Goal: Task Accomplishment & Management: Manage account settings

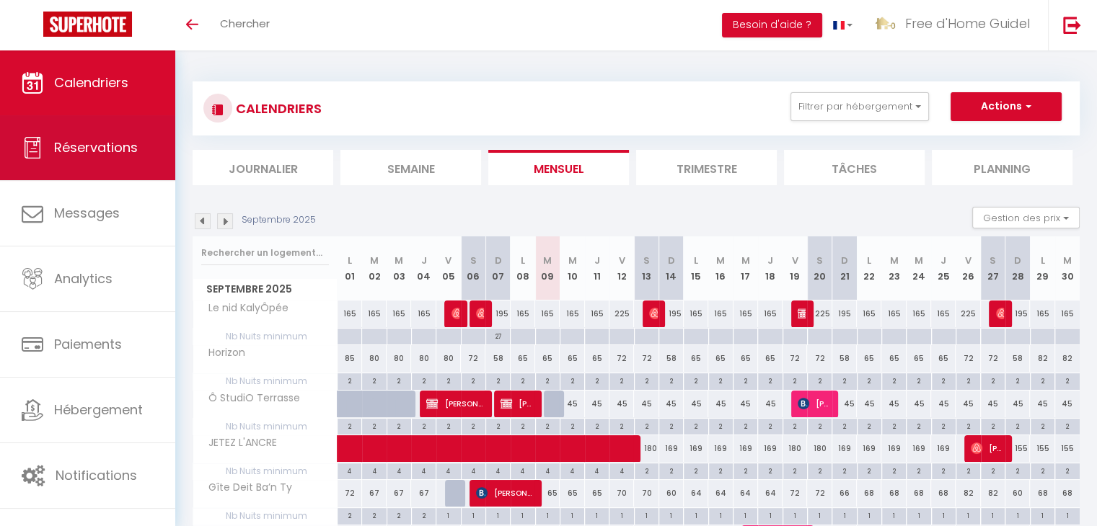
click at [93, 154] on span "Réservations" at bounding box center [96, 147] width 84 height 18
select select "not_cancelled"
select select "2025"
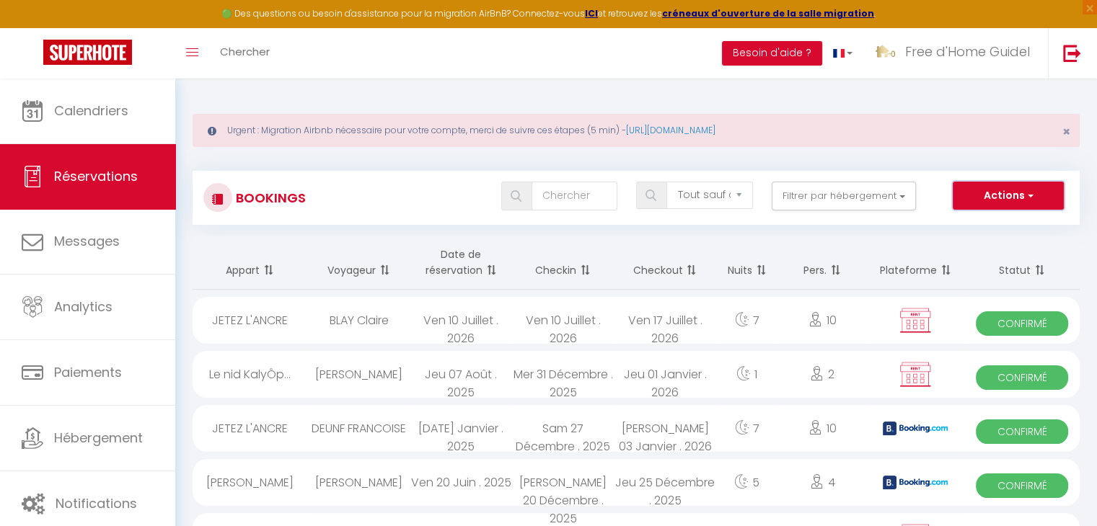
click at [1018, 202] on button "Actions" at bounding box center [1007, 196] width 111 height 29
click at [994, 243] on link "Exporter les réservations" at bounding box center [985, 245] width 154 height 19
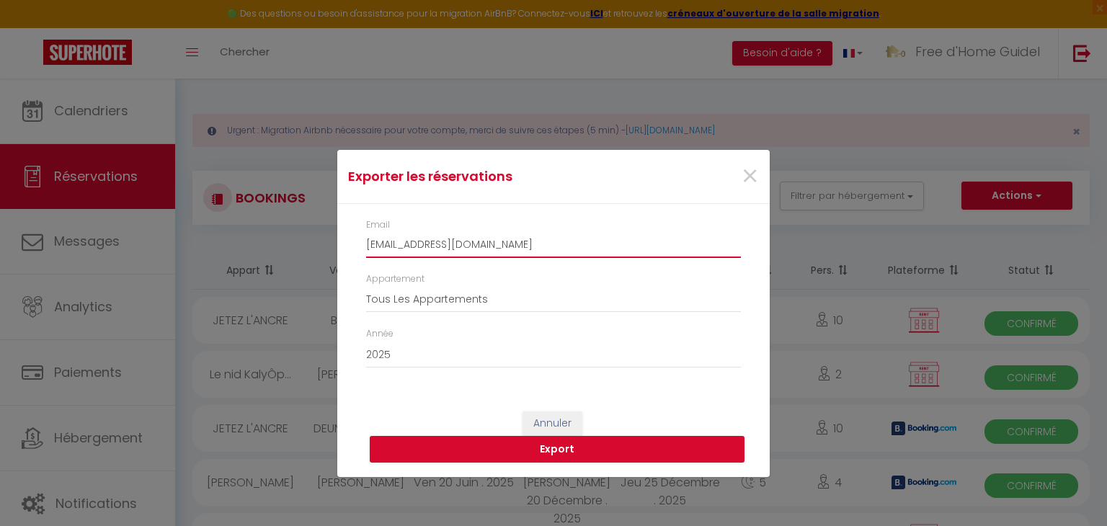
click at [580, 243] on input "[EMAIL_ADDRESS][DOMAIN_NAME]" at bounding box center [553, 245] width 375 height 26
click at [559, 244] on input "[EMAIL_ADDRESS][DOMAIN_NAME]" at bounding box center [553, 245] width 375 height 26
type input "[EMAIL_ADDRESS][DOMAIN_NAME]"
click at [549, 451] on button "Export" at bounding box center [557, 449] width 375 height 27
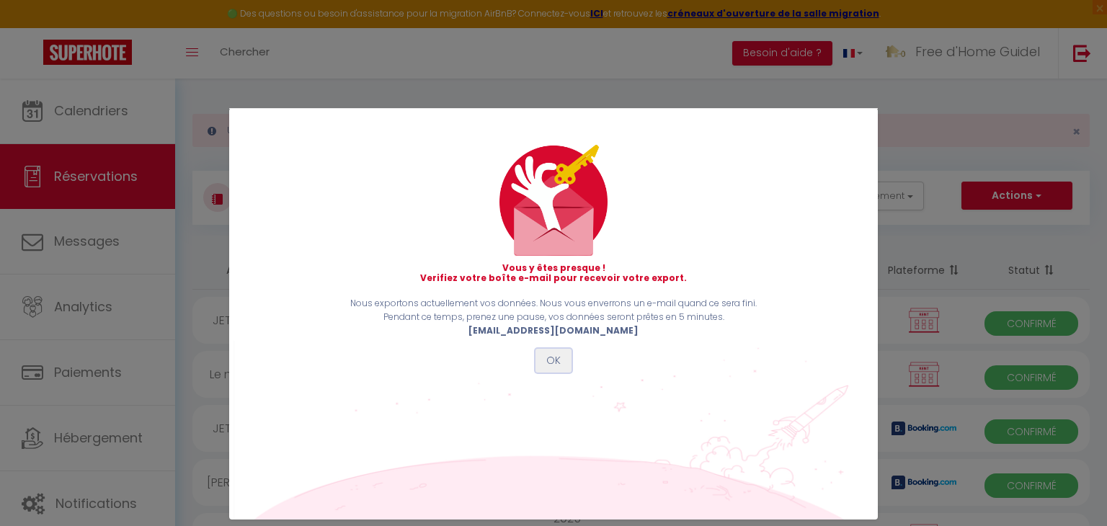
click at [552, 352] on button "OK" at bounding box center [554, 361] width 36 height 25
